Goal: Check status

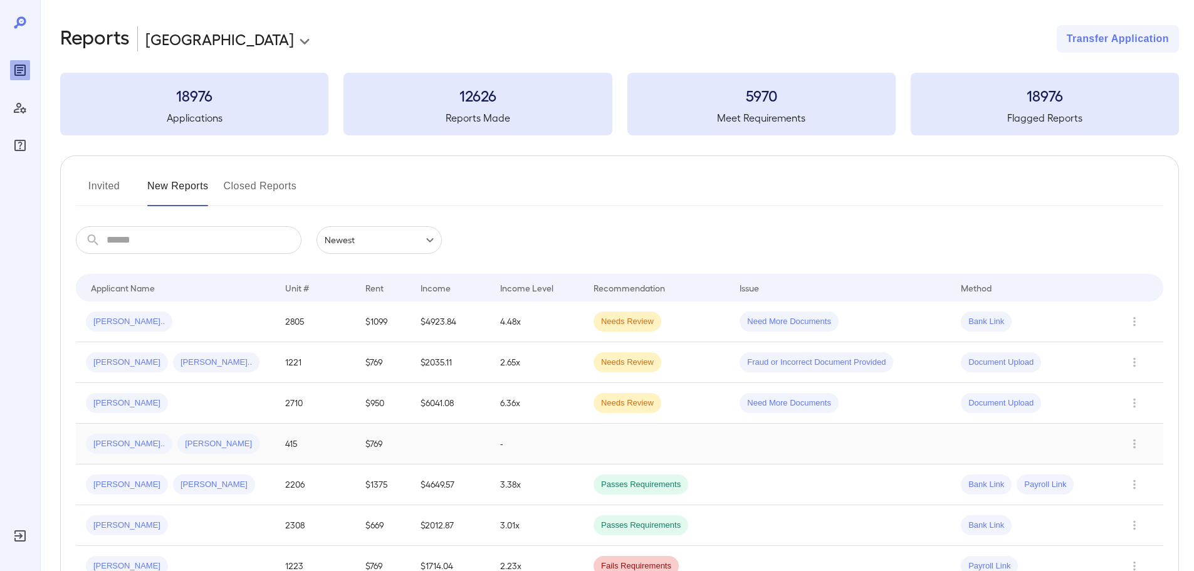
click at [247, 443] on div "[PERSON_NAME].. [PERSON_NAME]" at bounding box center [175, 444] width 179 height 20
